Goal: Information Seeking & Learning: Find specific page/section

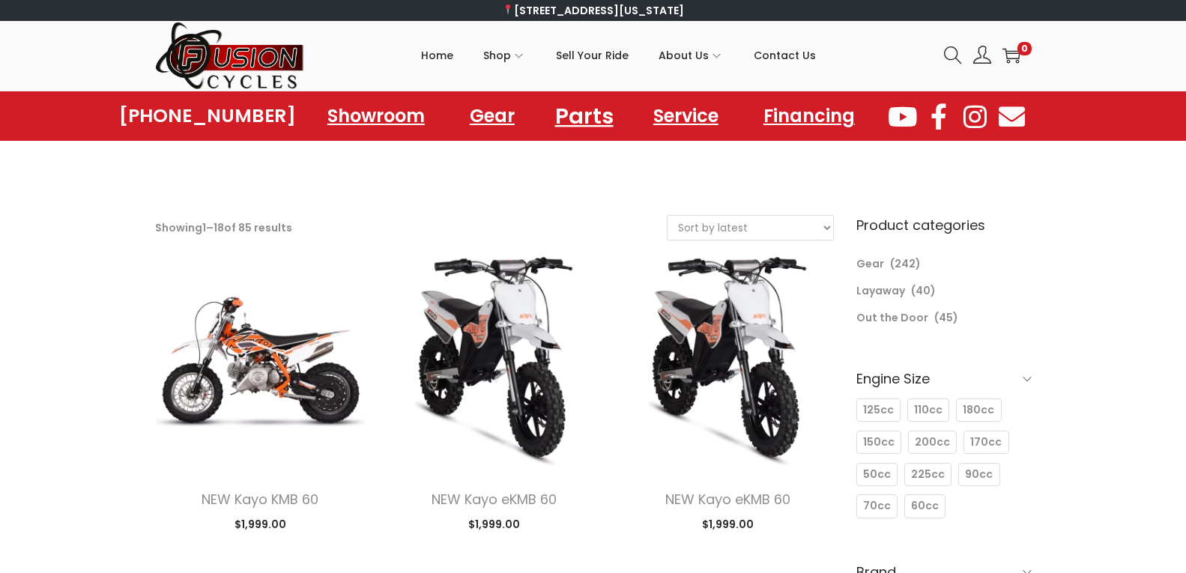
click at [571, 117] on link "Parts" at bounding box center [584, 115] width 94 height 41
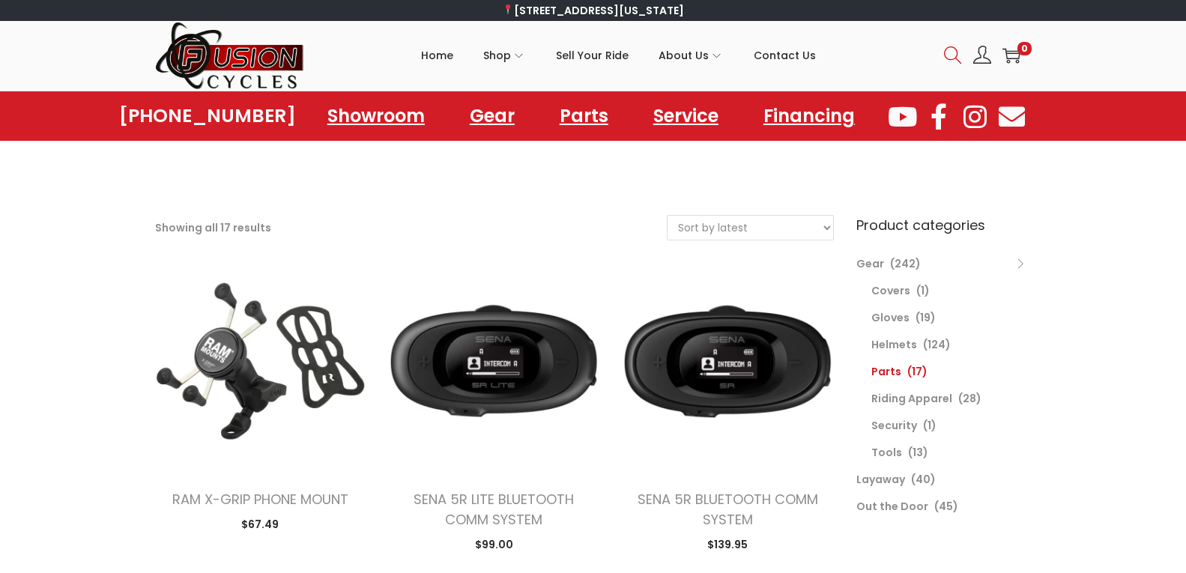
click at [952, 53] on icon at bounding box center [953, 55] width 18 height 18
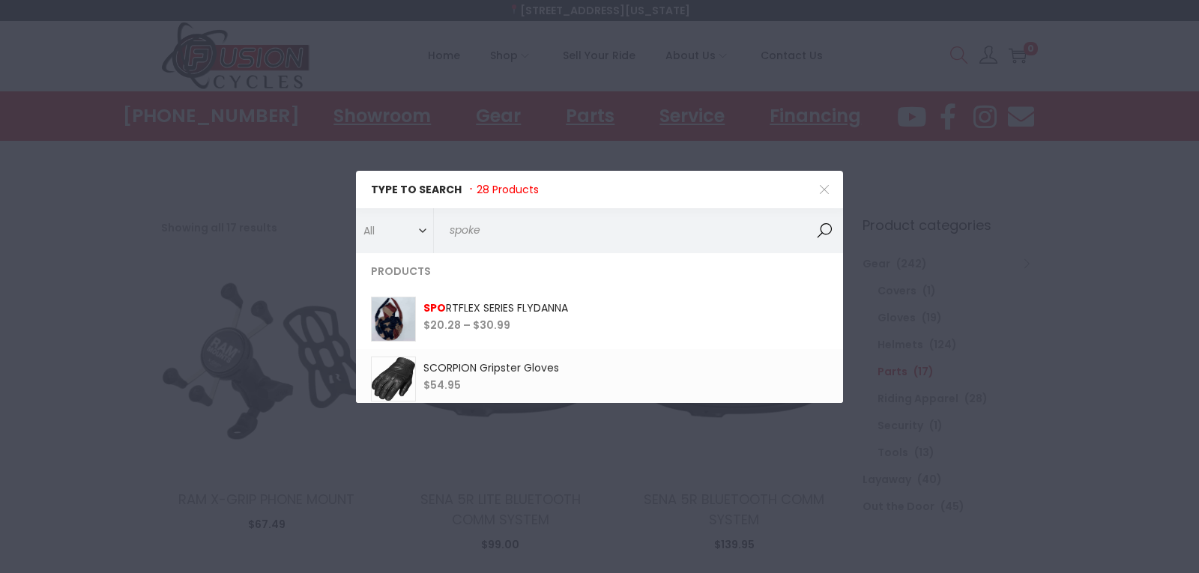
type input "spokes"
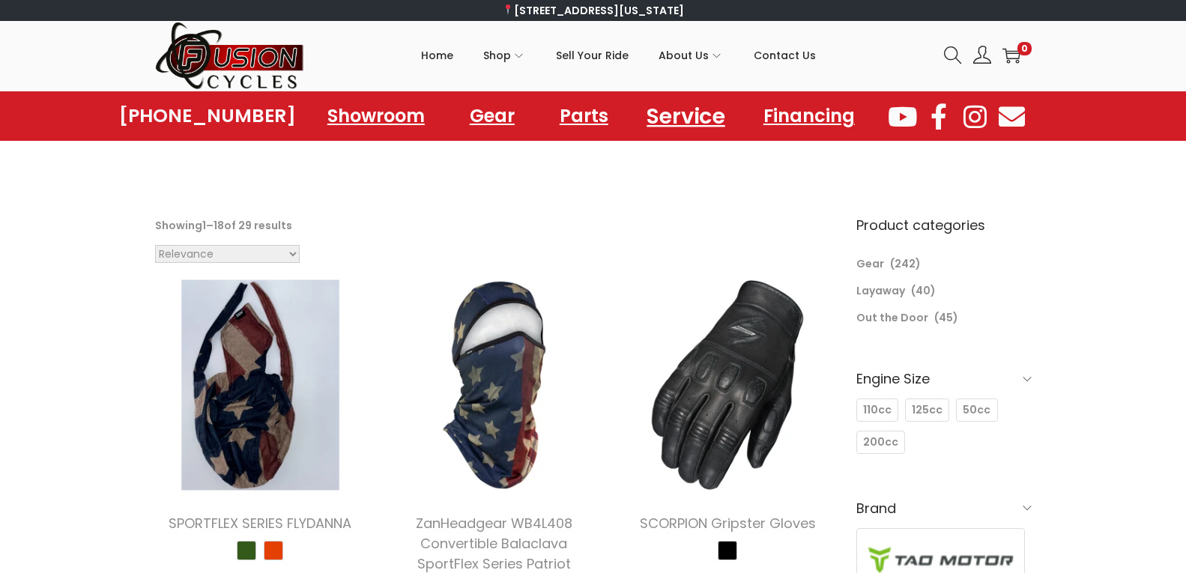
click at [670, 115] on link "Service" at bounding box center [686, 115] width 114 height 41
